Goal: Communication & Community: Participate in discussion

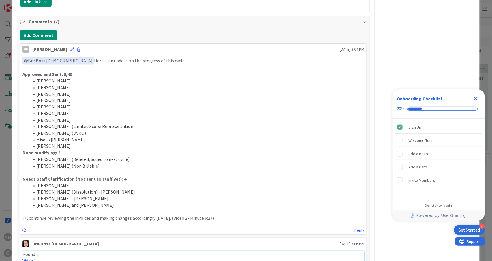
scroll to position [269, 0]
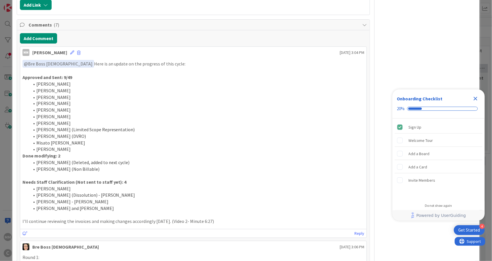
click at [126, 211] on li "[PERSON_NAME] and [PERSON_NAME]" at bounding box center [196, 208] width 335 height 7
drag, startPoint x: 224, startPoint y: 224, endPoint x: 22, endPoint y: 67, distance: 256.2
click at [22, 67] on div "﻿ @ Bre Boss [DEMOGRAPHIC_DATA] ﻿ Here is an update on the progress of this cyc…" at bounding box center [193, 143] width 347 height 170
copy div "﻿ @ Bre Boss [DEMOGRAPHIC_DATA] ﻿ Here is an update on the progress of this cyc…"
click at [33, 39] on button "Add Comment" at bounding box center [38, 38] width 37 height 10
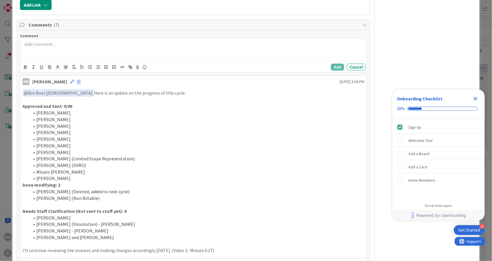
click at [60, 53] on div at bounding box center [193, 50] width 347 height 23
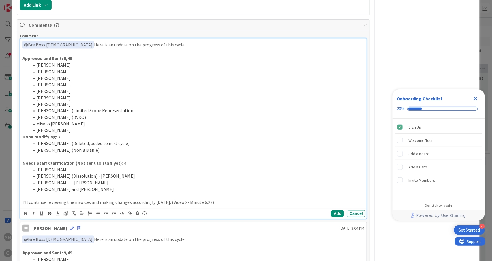
click at [77, 131] on li "[PERSON_NAME]" at bounding box center [196, 130] width 335 height 7
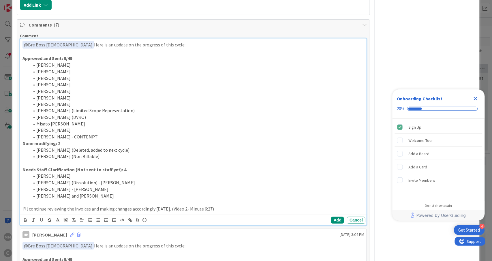
click at [96, 137] on li "[PERSON_NAME] - CONTEMPT" at bounding box center [196, 137] width 335 height 7
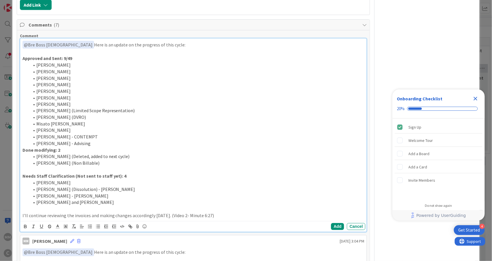
click at [124, 205] on li "[PERSON_NAME] and [PERSON_NAME]" at bounding box center [196, 202] width 335 height 7
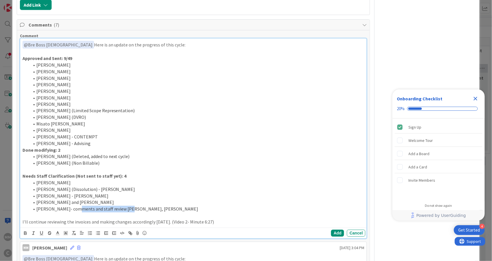
drag, startPoint x: 72, startPoint y: 212, endPoint x: 125, endPoint y: 209, distance: 53.4
click at [125, 209] on li "[PERSON_NAME]- comments and staff review [PERSON_NAME], [PERSON_NAME]" at bounding box center [196, 209] width 335 height 7
click at [119, 211] on li "[PERSON_NAME], [PERSON_NAME]" at bounding box center [196, 209] width 335 height 7
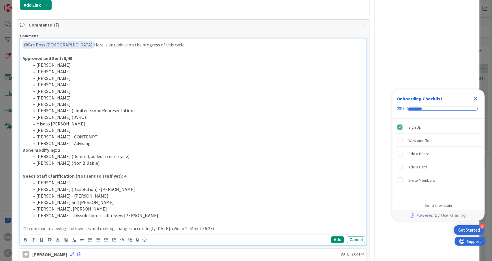
click at [117, 217] on li "[PERSON_NAME] - Dissolution - staff review [PERSON_NAME]" at bounding box center [196, 216] width 335 height 7
click at [116, 217] on li "[PERSON_NAME] - Dissolution - staff review [PERSON_NAME]" at bounding box center [196, 216] width 335 height 7
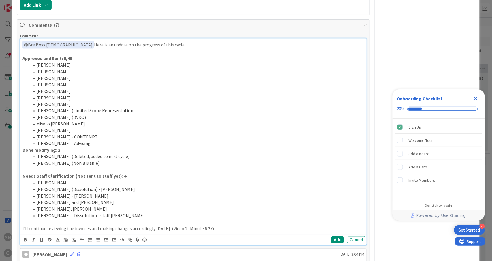
click at [101, 218] on li "[PERSON_NAME] - Dissolution - staff [PERSON_NAME]" at bounding box center [196, 216] width 335 height 7
click at [103, 218] on li "[PERSON_NAME] - Dissolution - staff [PERSON_NAME]" at bounding box center [196, 216] width 335 height 7
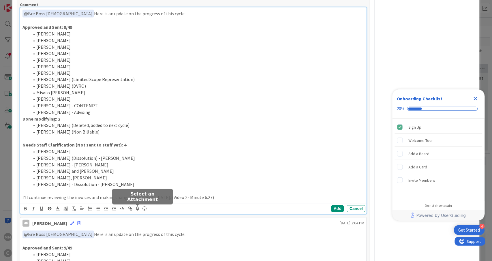
scroll to position [308, 0]
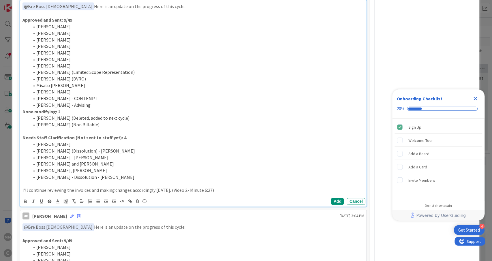
click at [100, 126] on li "[PERSON_NAME] (Non Billable)" at bounding box center [196, 125] width 335 height 7
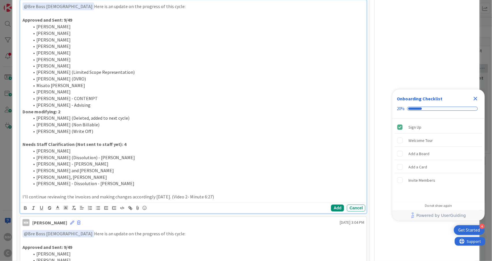
click at [125, 187] on li "[PERSON_NAME] - Dissolution - [PERSON_NAME]" at bounding box center [196, 184] width 335 height 7
click at [190, 196] on p "I'll continue reviewing the invoices and making changes accordingly [DATE]. (Vi…" at bounding box center [194, 197] width 342 height 7
drag, startPoint x: 194, startPoint y: 199, endPoint x: 215, endPoint y: 199, distance: 20.8
click at [215, 199] on p "I'll continue reviewing the invoices and making changes accordingly [DATE]. (Vi…" at bounding box center [194, 197] width 342 height 7
click at [235, 200] on p "I'll continue reviewing the invoices and making changes accordingly [DATE]. (Vi…" at bounding box center [194, 197] width 342 height 7
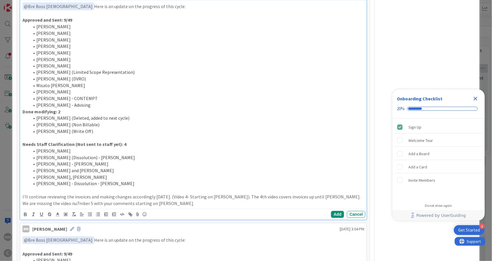
click at [66, 207] on p "I'll continue reviewing the invoices and making changes accordingly [DATE]. (Vi…" at bounding box center [194, 200] width 342 height 13
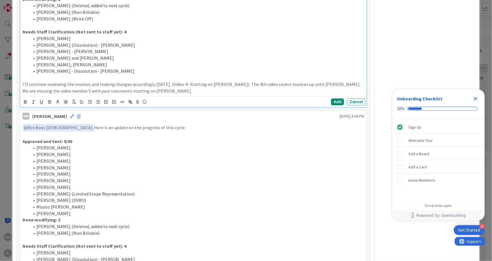
scroll to position [423, 0]
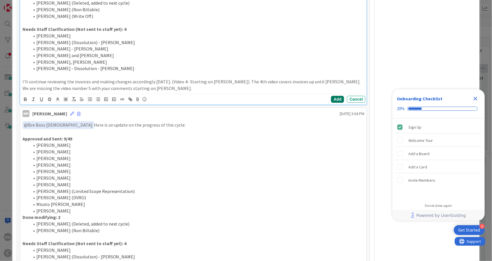
click at [333, 100] on button "Add" at bounding box center [337, 99] width 13 height 7
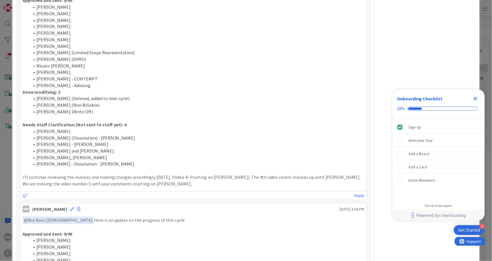
scroll to position [308, 0]
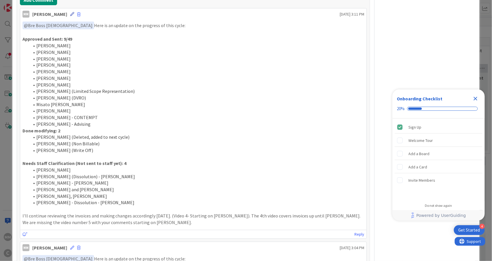
click at [70, 16] on icon at bounding box center [72, 14] width 4 height 4
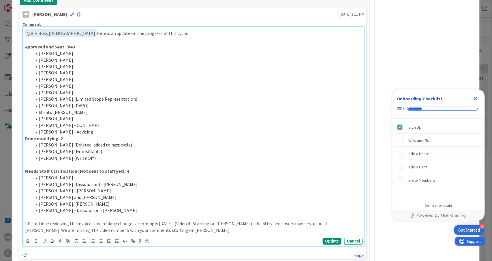
click at [128, 217] on p at bounding box center [193, 217] width 337 height 7
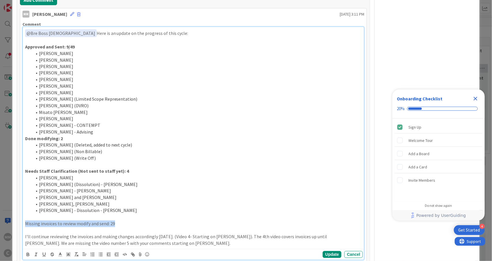
drag, startPoint x: 123, startPoint y: 222, endPoint x: 20, endPoint y: 225, distance: 103.6
click at [20, 225] on div "Comment ﻿ @ Bre Boss [DEMOGRAPHIC_DATA] ﻿ Here is an update on the progress of …" at bounding box center [193, 140] width 347 height 243
click at [161, 220] on p at bounding box center [193, 217] width 337 height 7
click at [68, 48] on strong "Approved and Sent: 9/49" at bounding box center [50, 47] width 50 height 6
click at [61, 140] on strong "Done modifying: 2" at bounding box center [44, 139] width 38 height 6
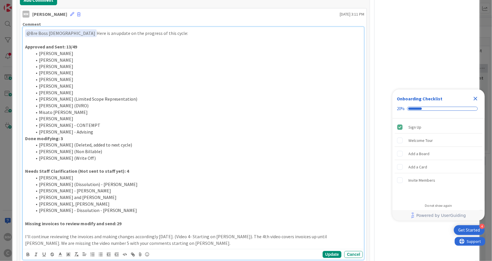
click at [163, 153] on li "[PERSON_NAME] (Non Billable)" at bounding box center [197, 152] width 330 height 7
click at [123, 171] on p "Needs Staff Clarification (Not sent to staff yet): 4" at bounding box center [193, 171] width 337 height 7
click at [152, 191] on li "[PERSON_NAME] - [PERSON_NAME]" at bounding box center [197, 191] width 330 height 7
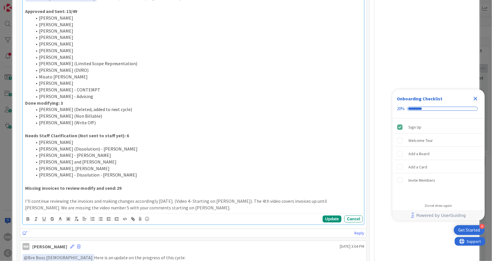
scroll to position [346, 0]
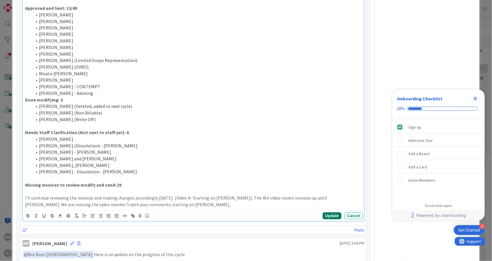
click at [323, 218] on button "Update" at bounding box center [332, 216] width 19 height 7
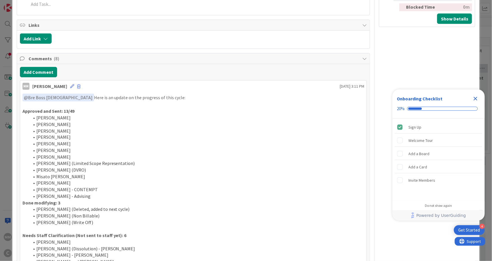
scroll to position [231, 0]
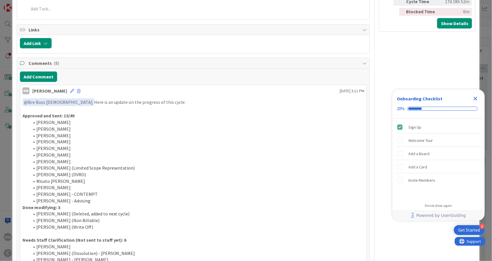
drag, startPoint x: 182, startPoint y: 200, endPoint x: 21, endPoint y: 115, distance: 182.0
click at [21, 115] on div "﻿ @ Bre Boss [DEMOGRAPHIC_DATA] ﻿ Here is an update on the progress of this cyc…" at bounding box center [193, 207] width 347 height 222
copy div "Approved and Sent: 13/49 [PERSON_NAME] [PERSON_NAME] [PERSON_NAME] [PERSON_NAME…"
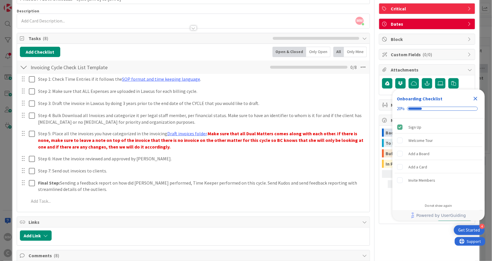
scroll to position [0, 0]
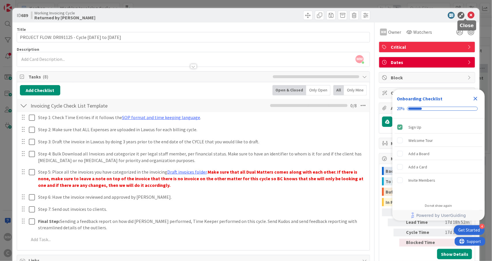
click at [468, 13] on icon at bounding box center [471, 15] width 7 height 7
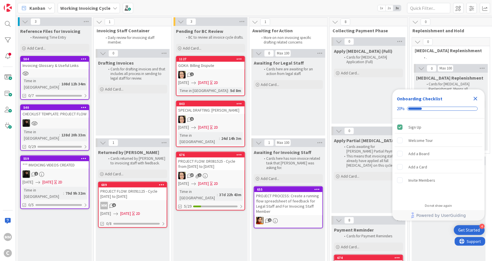
click at [222, 77] on div "1" at bounding box center [211, 75] width 68 height 8
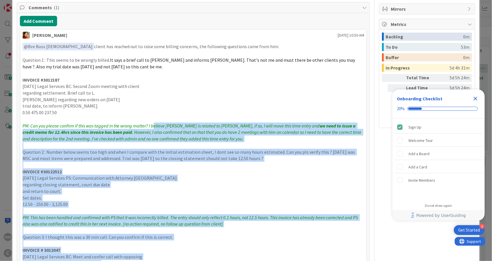
scroll to position [115, 0]
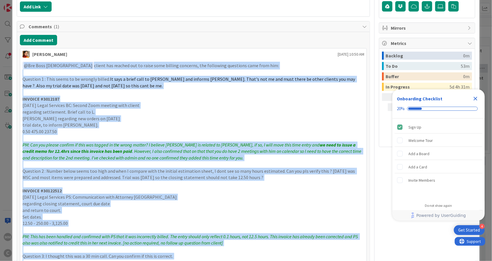
drag, startPoint x: 273, startPoint y: 220, endPoint x: 16, endPoint y: 71, distance: 297.0
copy div "﻿ @ Lor Ipsu Dolo ﻿ sitame con adipisc eli se doeiu temp incidid utlabore, etd …"
